Goal: Task Accomplishment & Management: Complete application form

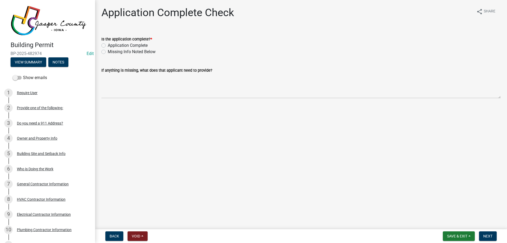
click at [119, 44] on label "Application Complete" at bounding box center [128, 45] width 40 height 6
click at [111, 44] on input "Application Complete" at bounding box center [109, 43] width 3 height 3
radio input "true"
click at [490, 237] on span "Next" at bounding box center [488, 236] width 9 height 4
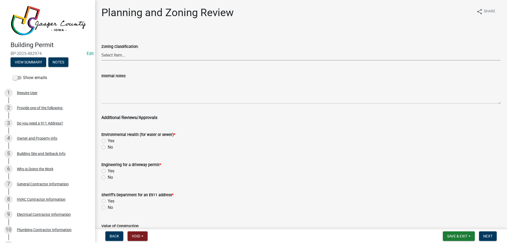
click at [118, 55] on select "Select Item... A RR-5 RR-1 R-1 POS UC/MHP C I FO WHPO AO PUD Incorporated City" at bounding box center [301, 55] width 400 height 11
click at [101, 50] on select "Select Item... A RR-5 RR-1 R-1 POS UC/MHP C I FO WHPO AO PUD Incorporated City" at bounding box center [301, 55] width 400 height 11
select select "dae2cbe3-7a61-4f95-b554-aabafbeeeba9"
click at [108, 148] on label "No" at bounding box center [110, 147] width 5 height 6
click at [108, 147] on input "No" at bounding box center [109, 145] width 3 height 3
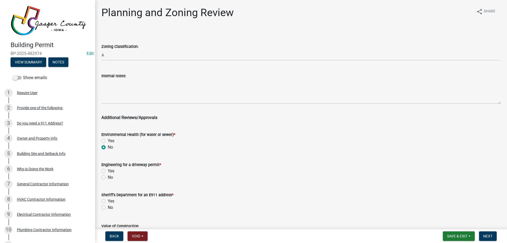
radio input "true"
click at [108, 179] on label "No" at bounding box center [110, 177] width 5 height 6
click at [108, 178] on input "No" at bounding box center [109, 175] width 3 height 3
radio input "true"
click at [108, 206] on label "No" at bounding box center [110, 207] width 5 height 6
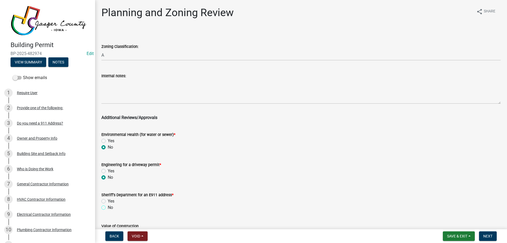
click at [108, 206] on input "No" at bounding box center [109, 205] width 3 height 3
radio input "true"
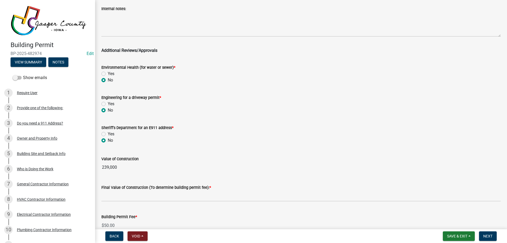
scroll to position [96, 0]
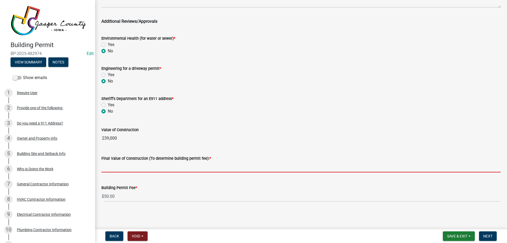
click at [134, 169] on input "text" at bounding box center [301, 166] width 400 height 11
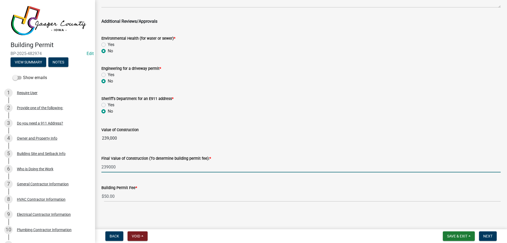
type input "239000"
click at [207, 136] on wm-data-entity-input-list "Zoning Classification: Select Item... A RR-5 RR-1 R-1 POS UC/MHP C I FO WHPO AO…" at bounding box center [301, 69] width 400 height 273
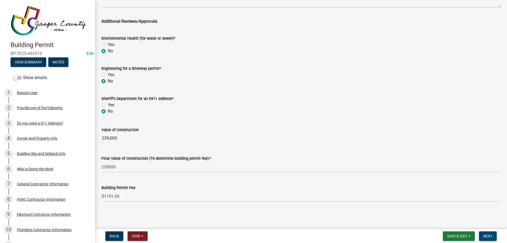
click at [489, 235] on span "Next" at bounding box center [488, 236] width 9 height 4
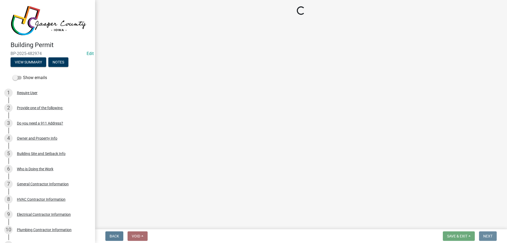
scroll to position [0, 0]
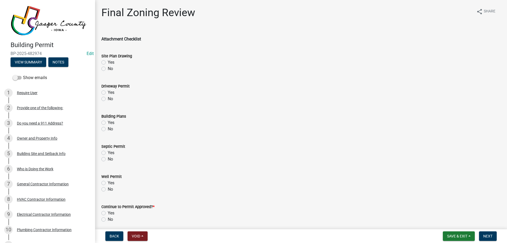
click at [108, 62] on label "Yes" at bounding box center [111, 62] width 7 height 6
click at [108, 62] on input "Yes" at bounding box center [109, 60] width 3 height 3
radio input "true"
click at [108, 101] on label "No" at bounding box center [110, 99] width 5 height 6
click at [108, 99] on input "No" at bounding box center [109, 97] width 3 height 3
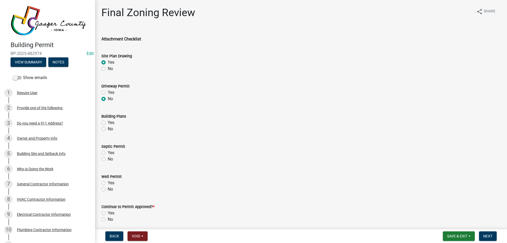
radio input "true"
click at [108, 122] on label "Yes" at bounding box center [111, 122] width 7 height 6
click at [108, 122] on input "Yes" at bounding box center [109, 120] width 3 height 3
radio input "true"
click at [108, 155] on label "Yes" at bounding box center [111, 153] width 7 height 6
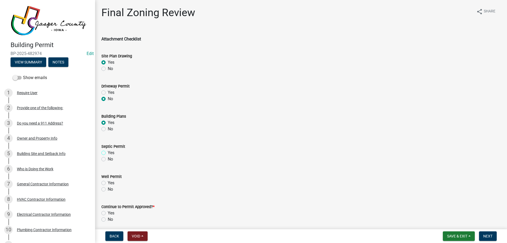
click at [108, 153] on input "Yes" at bounding box center [109, 151] width 3 height 3
radio input "true"
click at [108, 188] on label "No" at bounding box center [110, 189] width 5 height 6
click at [108, 188] on input "No" at bounding box center [109, 187] width 3 height 3
radio input "true"
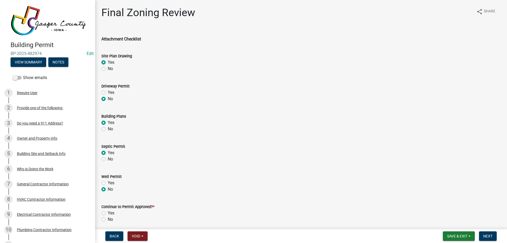
drag, startPoint x: 102, startPoint y: 220, endPoint x: 102, endPoint y: 203, distance: 16.7
click at [102, 203] on form "Continue to Permit Approved? * Yes No" at bounding box center [301, 209] width 400 height 25
click at [121, 193] on wm-data-entity-input "Well Permit Yes No" at bounding box center [301, 182] width 400 height 30
click at [101, 211] on div "Continue to Permit Approved? * Yes No" at bounding box center [302, 209] width 408 height 25
click at [108, 212] on label "Yes" at bounding box center [111, 213] width 7 height 6
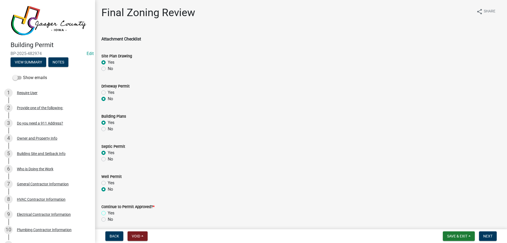
click at [108, 212] on input "Yes" at bounding box center [109, 211] width 3 height 3
radio input "true"
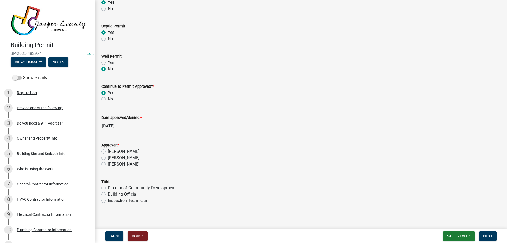
scroll to position [122, 0]
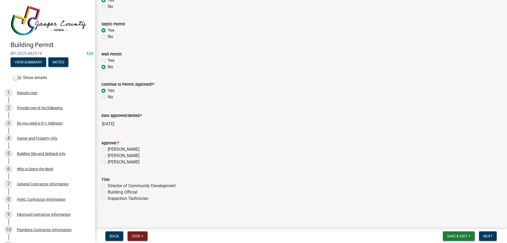
click at [108, 149] on label "[PERSON_NAME]" at bounding box center [124, 149] width 32 height 6
click at [108, 149] on input "[PERSON_NAME]" at bounding box center [109, 147] width 3 height 3
radio input "true"
click at [108, 191] on label "Building Official" at bounding box center [123, 192] width 30 height 6
click at [108, 191] on input "Building Official" at bounding box center [109, 190] width 3 height 3
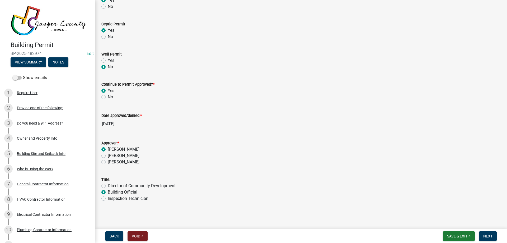
radio input "true"
click at [489, 235] on span "Next" at bounding box center [488, 236] width 9 height 4
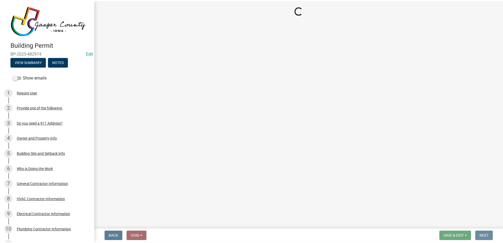
scroll to position [0, 0]
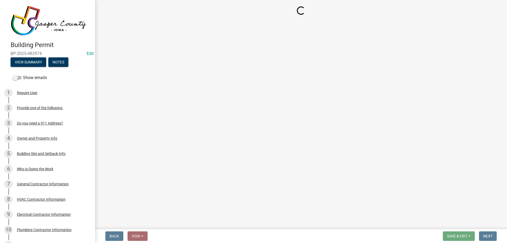
select select "3: 3"
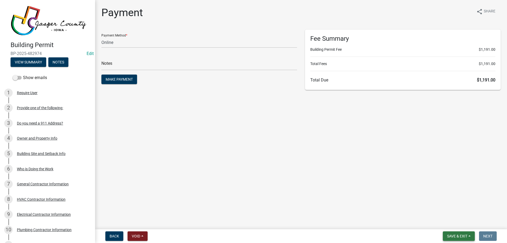
click at [461, 236] on span "Save & Exit" at bounding box center [457, 236] width 20 height 4
click at [460, 221] on button "Save & Exit" at bounding box center [454, 222] width 42 height 13
